Goal: Check status: Check status

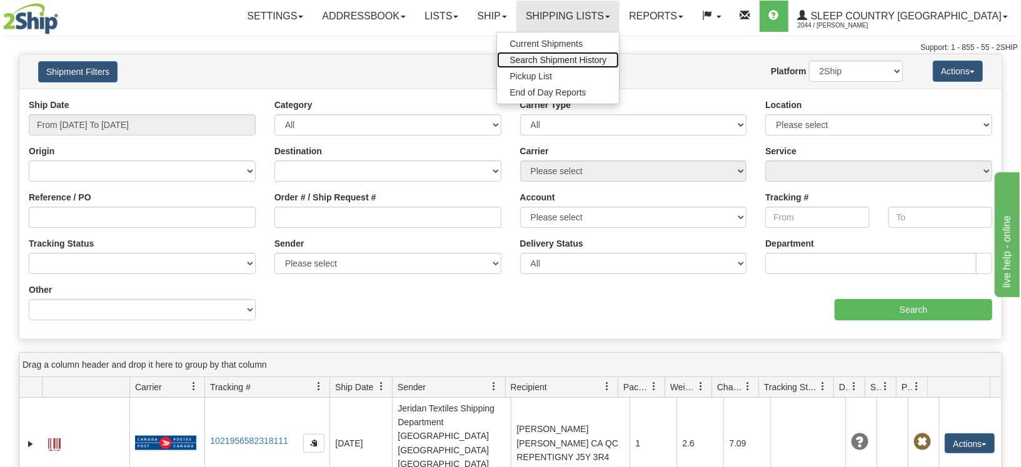
click at [606, 61] on span "Search Shipment History" at bounding box center [557, 60] width 97 height 10
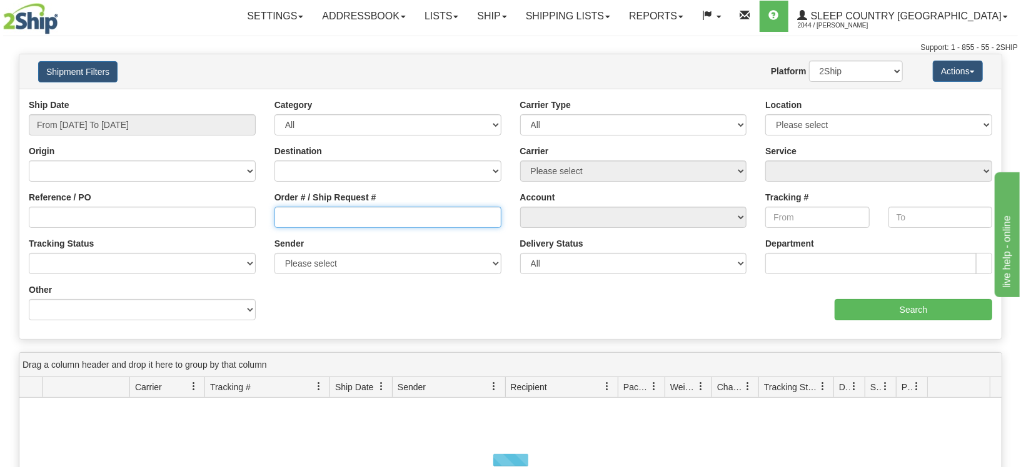
click at [319, 215] on input "Order # / Ship Request #" at bounding box center [387, 217] width 227 height 21
paste input "1052781"
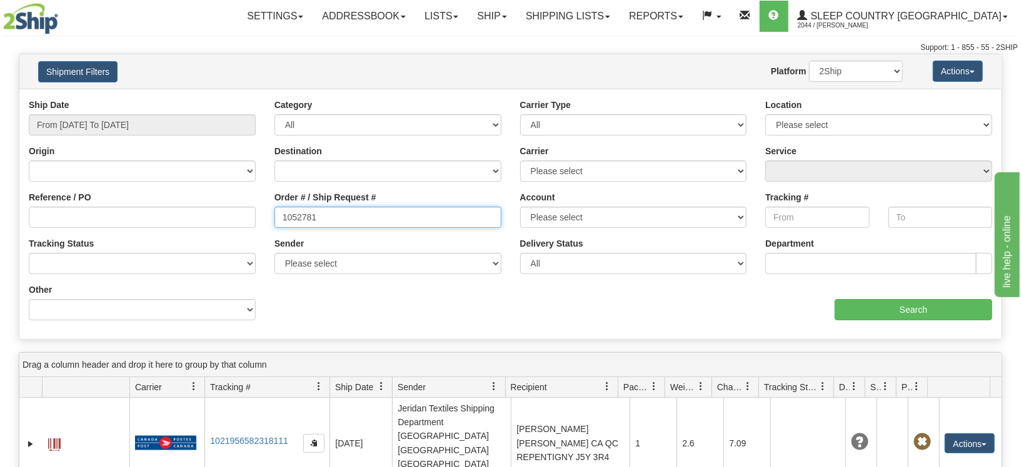
type input "1052781"
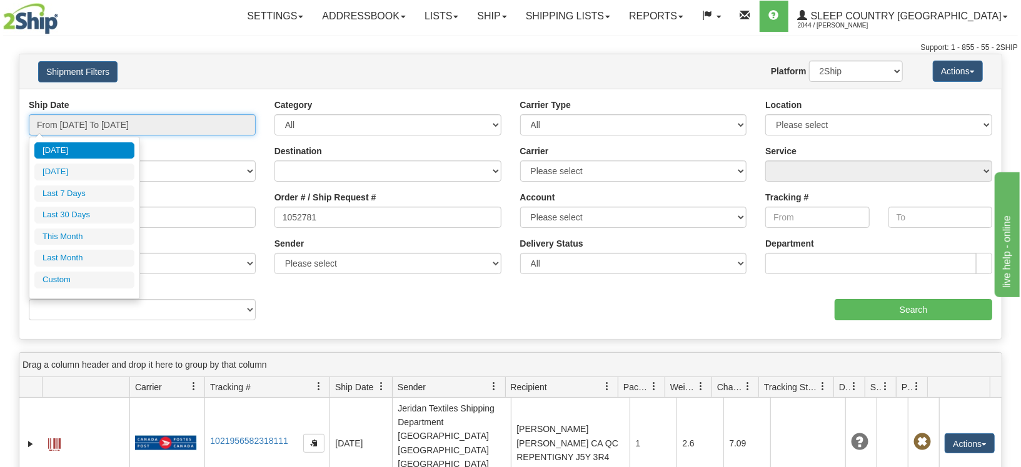
click at [107, 127] on input "From [DATE] To [DATE]" at bounding box center [142, 124] width 227 height 21
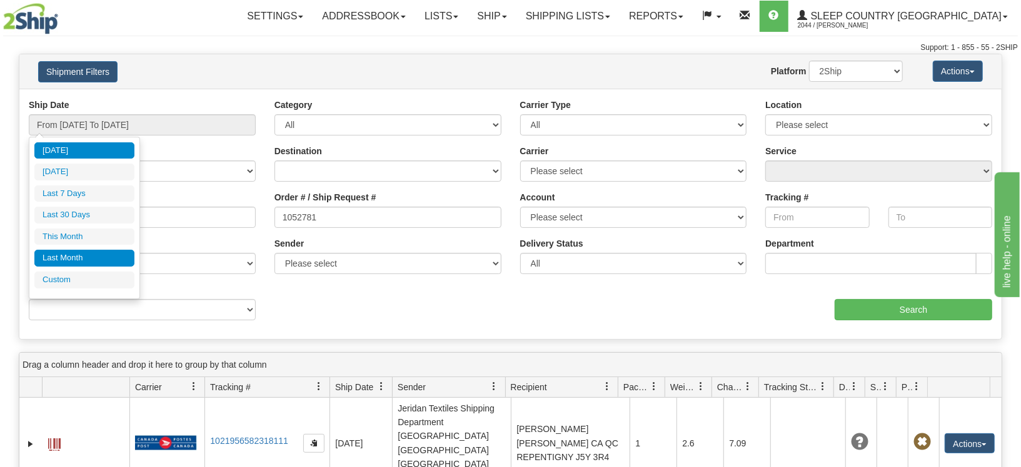
click at [75, 261] on li "Last Month" at bounding box center [84, 258] width 100 height 17
type input "From 08/01/2025 To 08/31/2025"
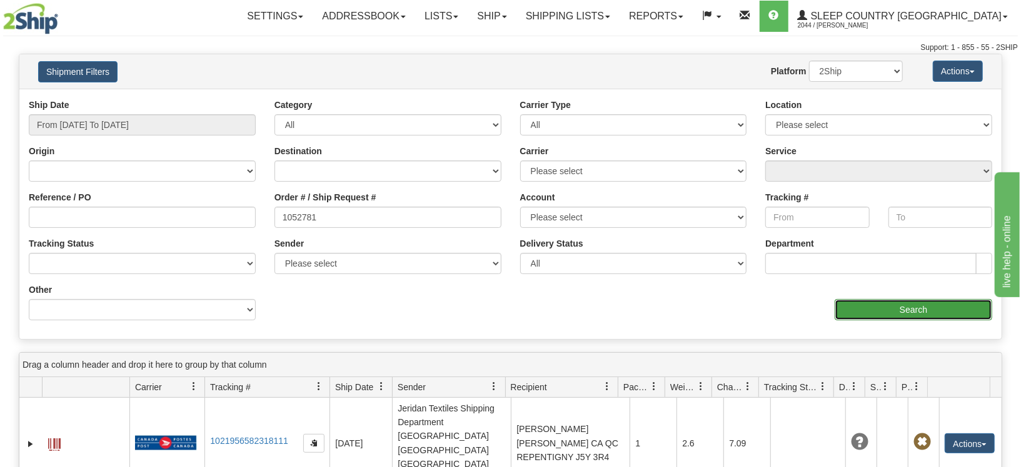
click at [889, 314] on input "Search" at bounding box center [912, 309] width 157 height 21
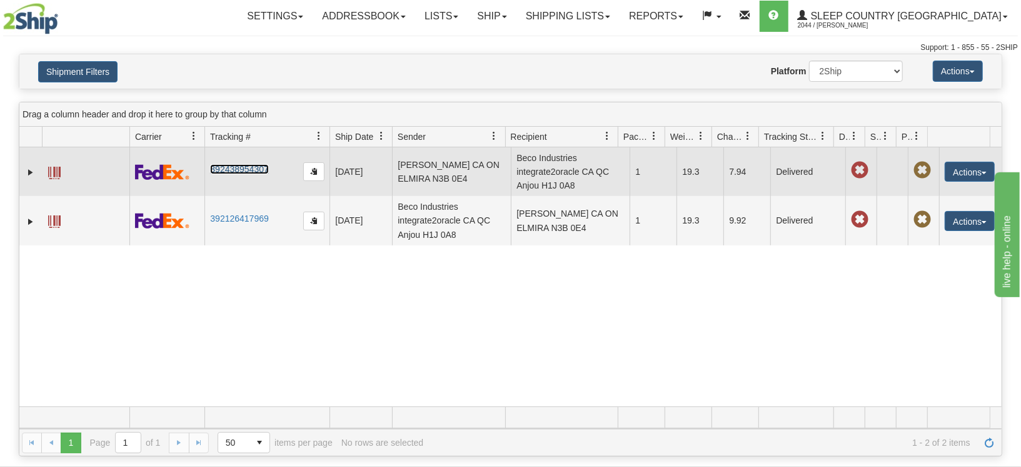
click at [226, 167] on link "392438954307" at bounding box center [239, 169] width 58 height 10
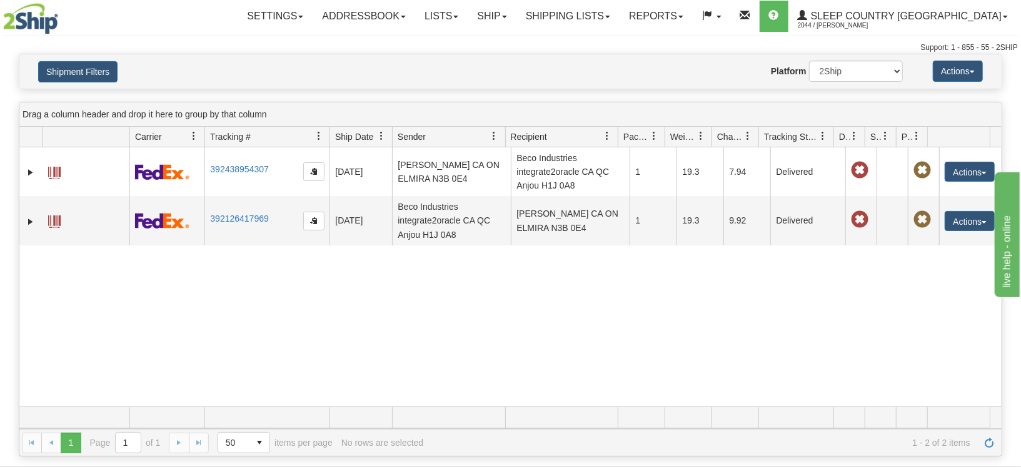
click at [299, 270] on div "31516365 2044 392438954307 08/23/2025 08/23/2025 01:22:13 PM WENDY LAIR CA ON E…" at bounding box center [510, 276] width 982 height 259
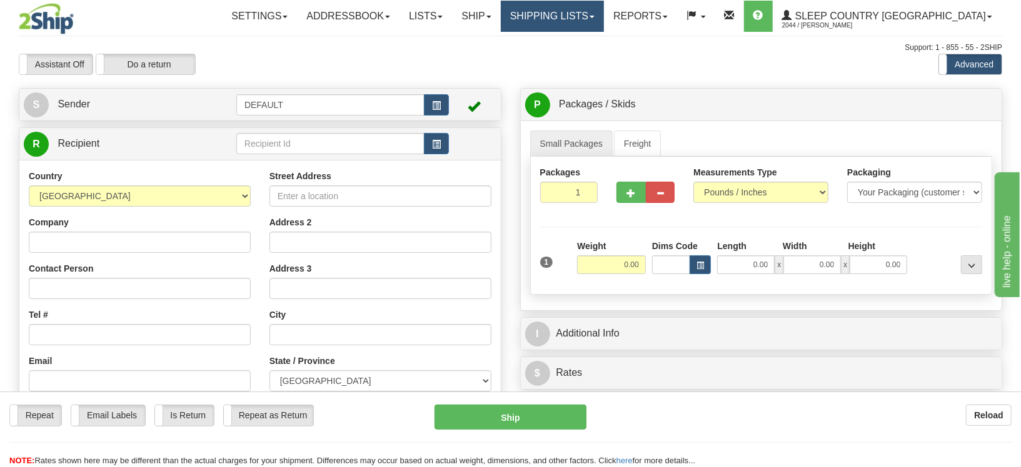
click at [604, 17] on link "Shipping lists" at bounding box center [552, 16] width 103 height 31
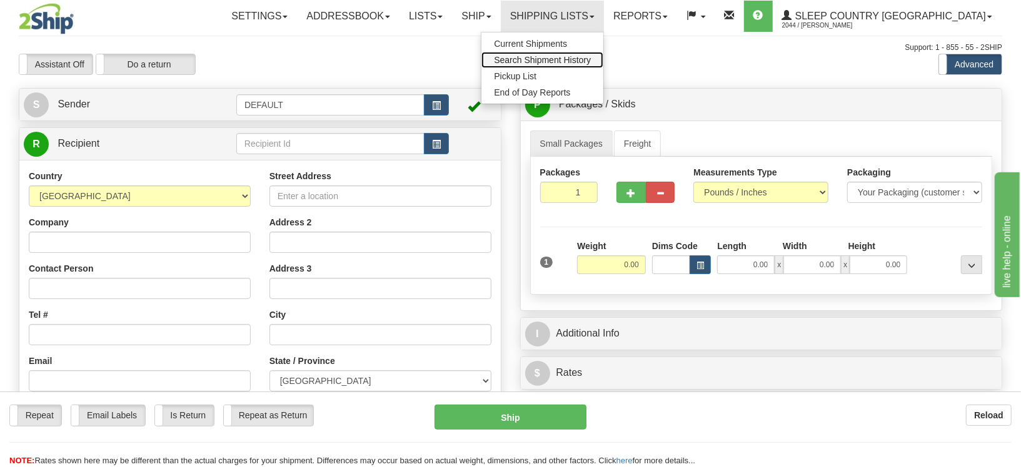
click at [591, 55] on span "Search Shipment History" at bounding box center [542, 60] width 97 height 10
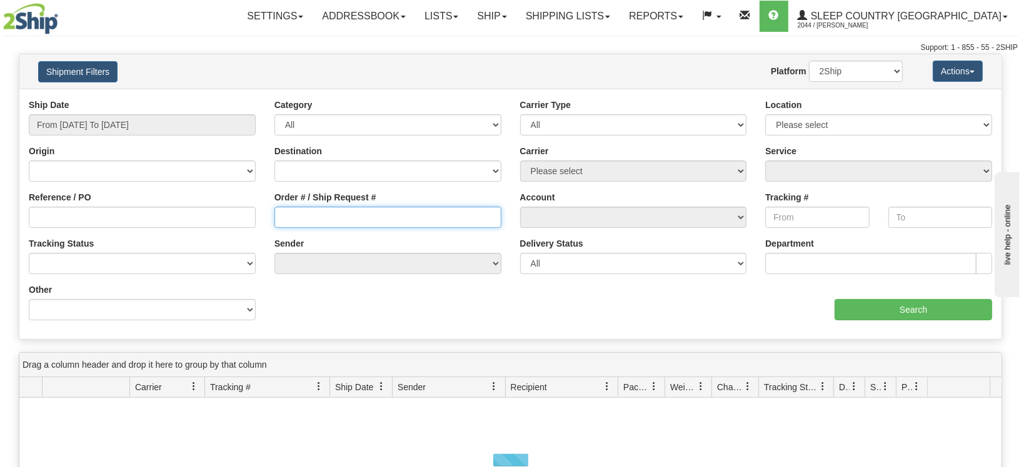
click at [316, 223] on input "Order # / Ship Request #" at bounding box center [387, 217] width 227 height 21
paste input "Salesordercommun94@sleepcountry.ca"
type input "Salesordercommun94@sleepcountry.ca"
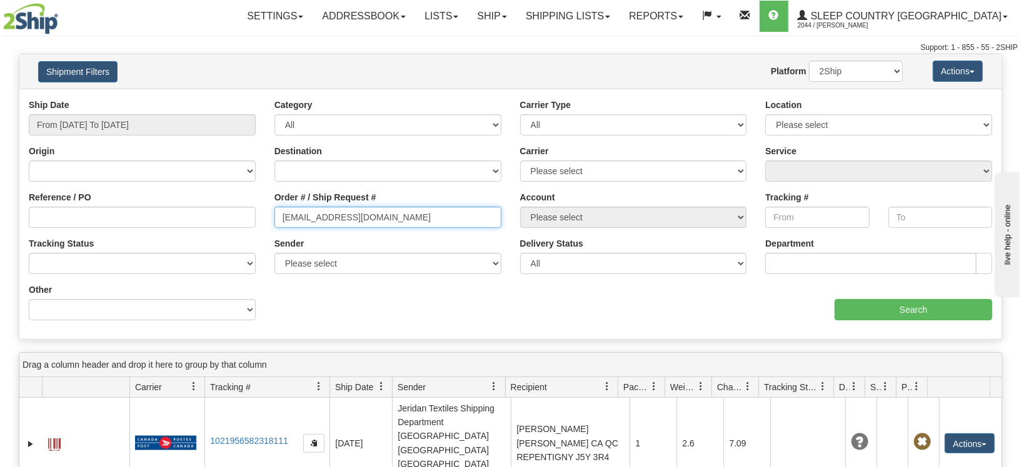
drag, startPoint x: 192, startPoint y: 250, endPoint x: 129, endPoint y: 259, distance: 63.8
click at [129, 259] on div "Ship Date From 09/11/2025 To 09/12/2025 Category All Inbound Outbound Carrier T…" at bounding box center [510, 214] width 982 height 231
click at [319, 219] on input "Order # / Ship Request #" at bounding box center [387, 217] width 227 height 21
paste input "9000I075426"
type input "9000I075426"
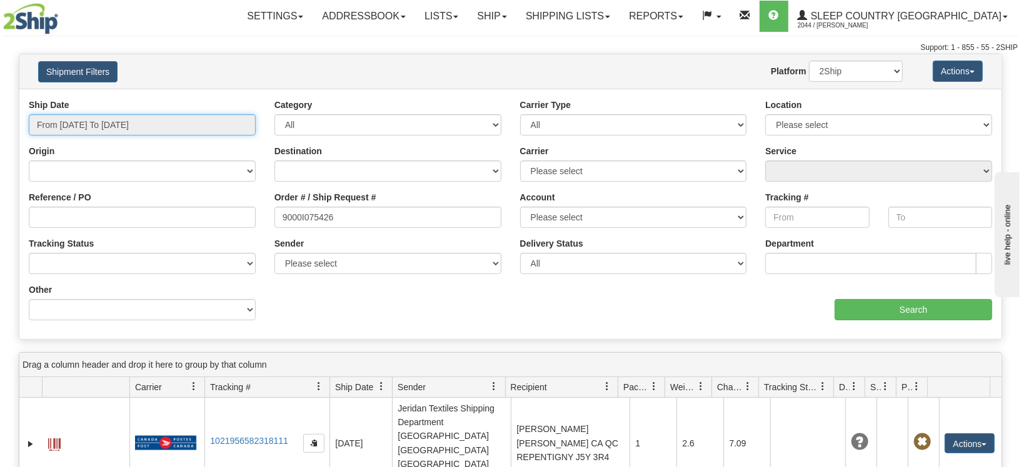
click at [112, 126] on input "From [DATE] To [DATE]" at bounding box center [142, 124] width 227 height 21
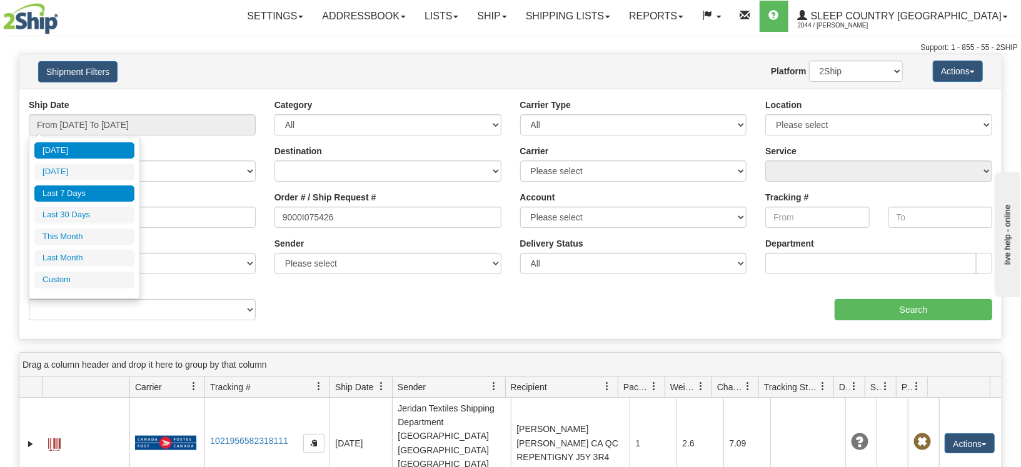
click at [101, 191] on li "Last 7 Days" at bounding box center [84, 194] width 100 height 17
type input "From 09/06/2025 To 09/12/2025"
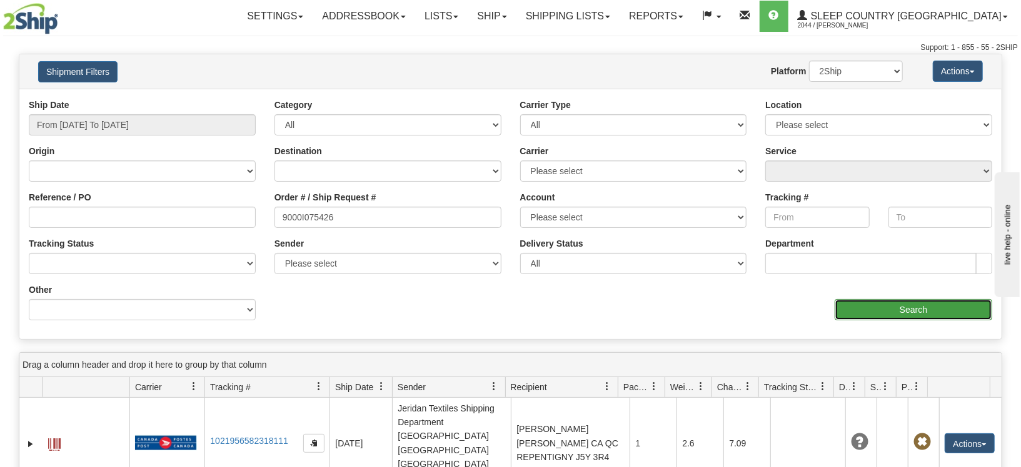
click at [932, 304] on input "Search" at bounding box center [912, 309] width 157 height 21
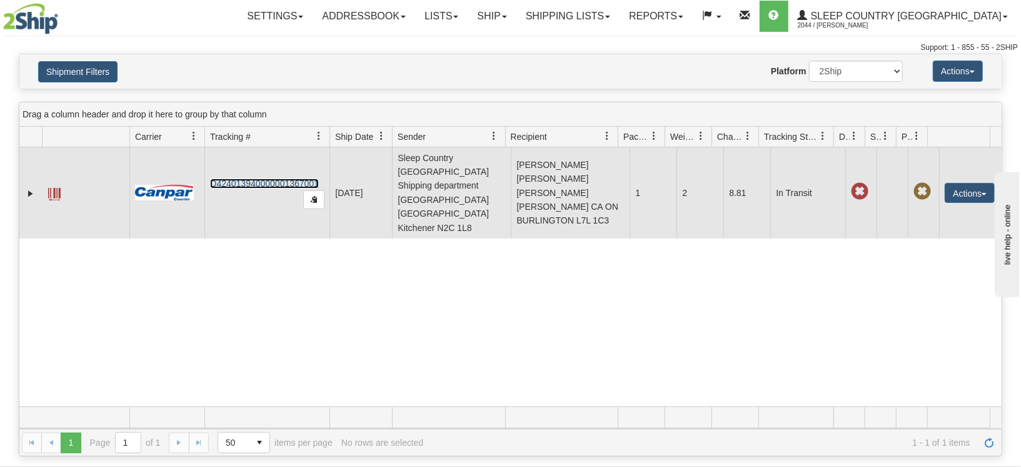
click at [247, 179] on link "D424013940000001367001" at bounding box center [264, 184] width 109 height 10
click at [971, 183] on button "Actions" at bounding box center [969, 193] width 50 height 20
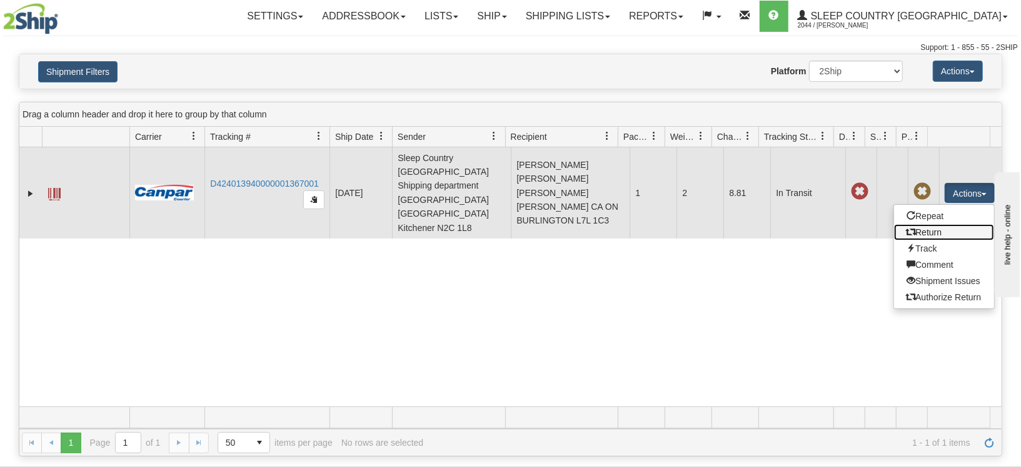
click at [919, 224] on link "Return" at bounding box center [944, 232] width 100 height 16
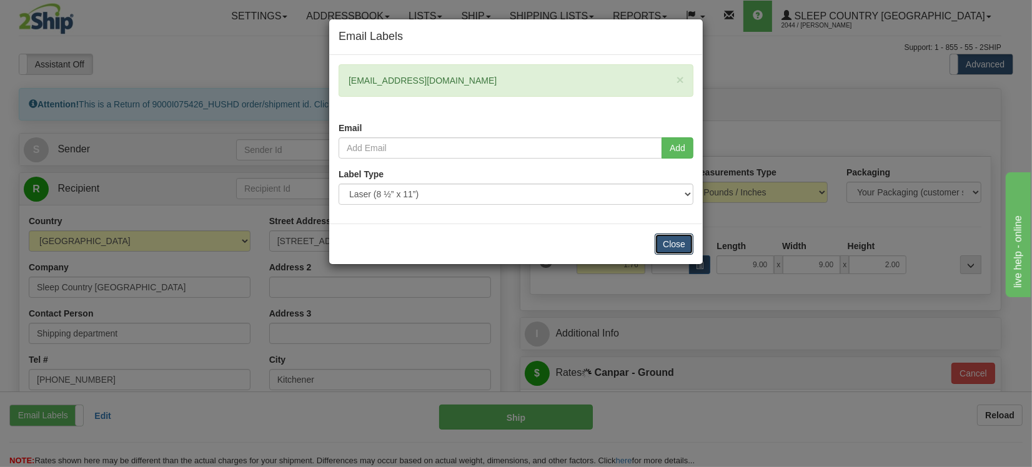
drag, startPoint x: 674, startPoint y: 242, endPoint x: 680, endPoint y: 257, distance: 16.2
click at [674, 244] on button "Close" at bounding box center [674, 244] width 39 height 21
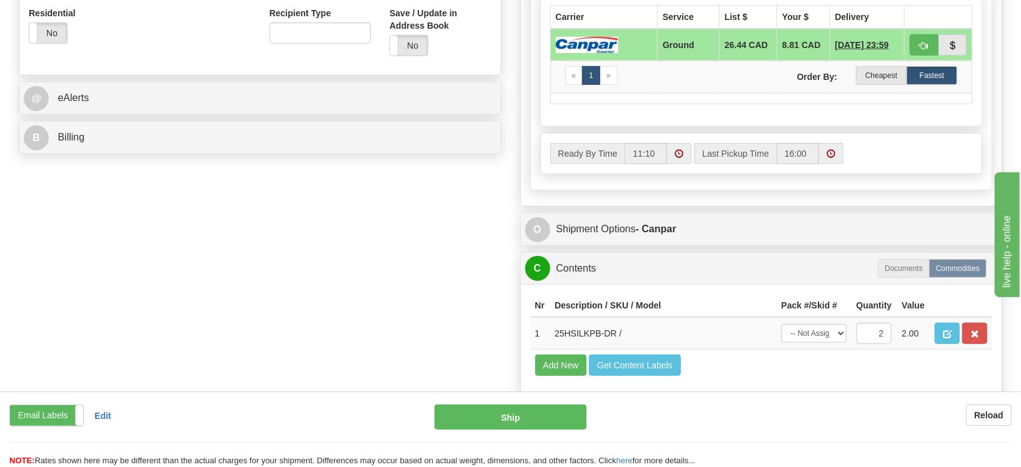
scroll to position [277, 0]
